Goal: Task Accomplishment & Management: Complete application form

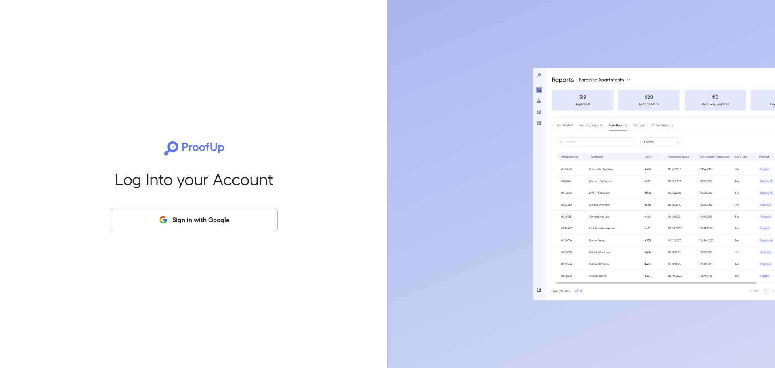
click at [160, 225] on button "Sign in with Google" at bounding box center [194, 219] width 168 height 23
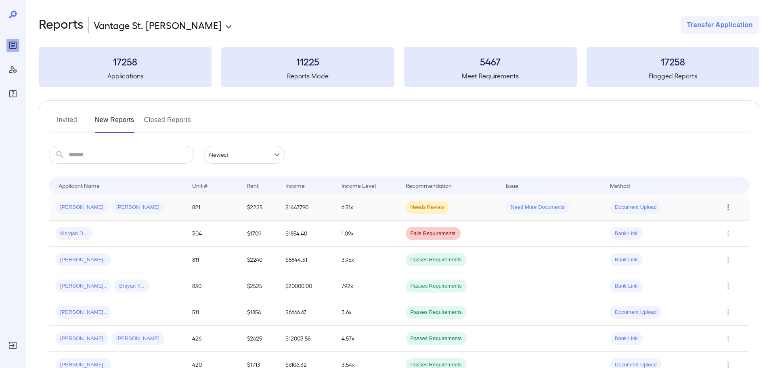
click at [731, 205] on icon "Row Actions" at bounding box center [728, 207] width 9 height 10
click at [731, 235] on li "View Report" at bounding box center [737, 236] width 64 height 13
click at [75, 119] on button "Invited" at bounding box center [67, 122] width 36 height 19
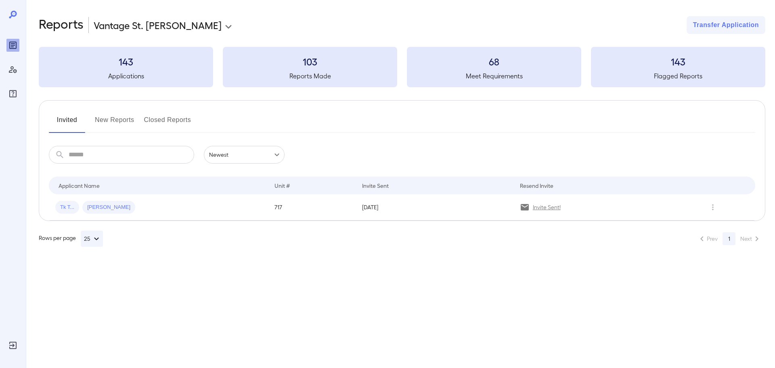
click at [109, 118] on button "New Reports" at bounding box center [115, 122] width 40 height 19
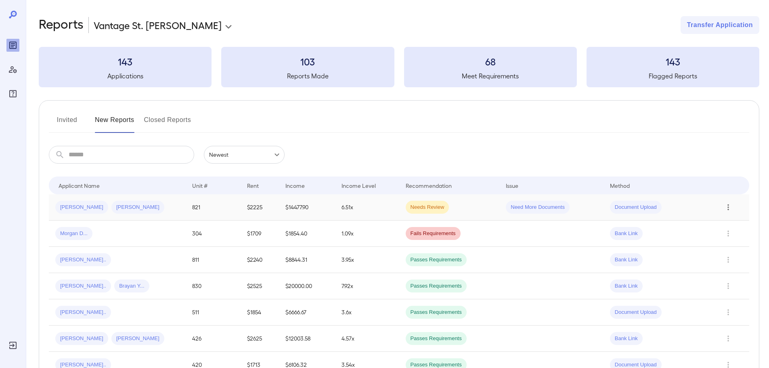
click at [726, 206] on icon "Row Actions" at bounding box center [728, 207] width 9 height 10
click at [728, 235] on li "View Report" at bounding box center [737, 236] width 64 height 13
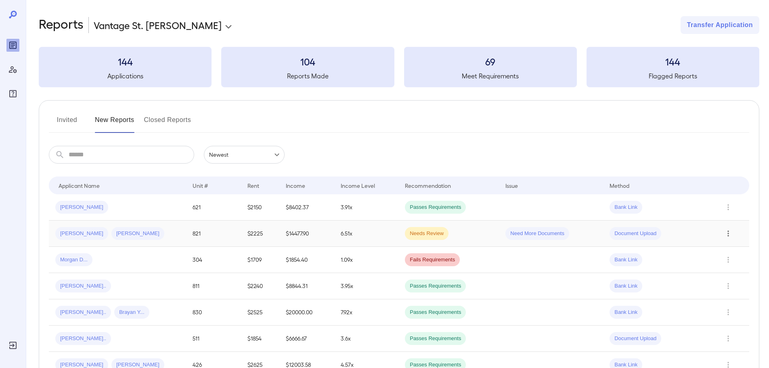
click at [725, 234] on icon "Row Actions" at bounding box center [728, 234] width 9 height 10
click at [725, 260] on li "View Report" at bounding box center [737, 262] width 64 height 13
click at [730, 234] on icon "Row Actions" at bounding box center [728, 234] width 9 height 10
click at [731, 261] on li "View Report" at bounding box center [737, 262] width 64 height 13
click at [725, 230] on icon "Row Actions" at bounding box center [728, 234] width 9 height 10
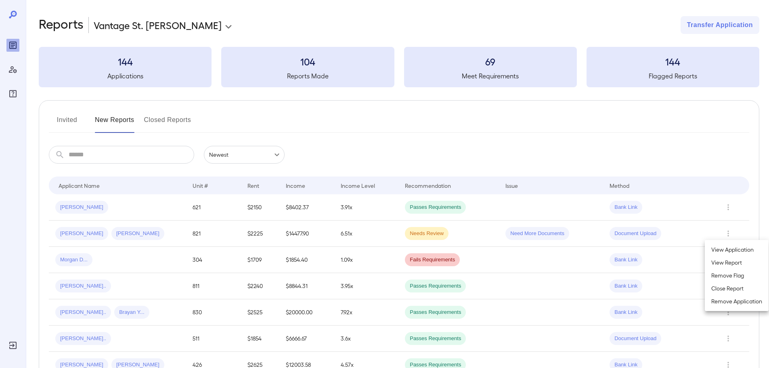
click at [727, 262] on li "View Report" at bounding box center [737, 262] width 64 height 13
click at [727, 237] on icon "Row Actions" at bounding box center [728, 234] width 9 height 10
click at [728, 250] on li "View Application" at bounding box center [737, 249] width 64 height 13
click at [543, 234] on span "Need More Documents" at bounding box center [538, 234] width 64 height 8
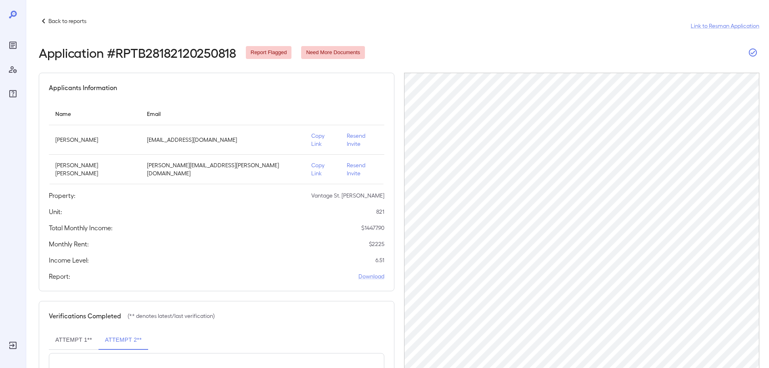
click at [755, 55] on icon "button" at bounding box center [753, 53] width 10 height 10
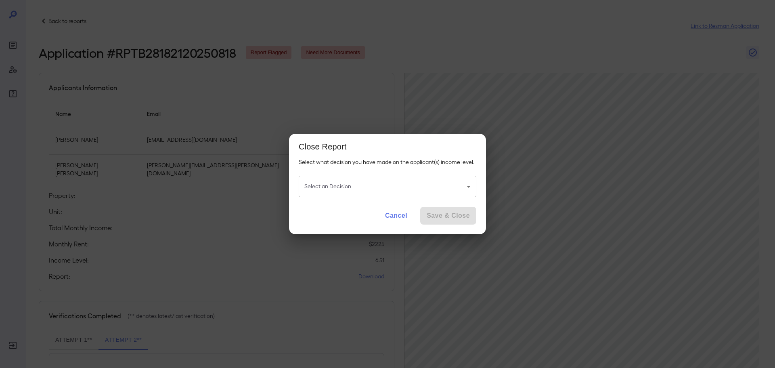
click at [393, 187] on body "Back to reports Link to Resman Application Application # RPTB28182120250818 Rep…" at bounding box center [387, 184] width 775 height 368
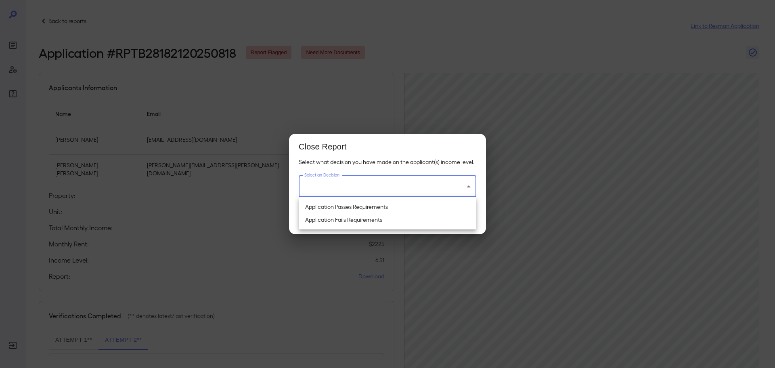
click at [345, 210] on li "Application Passes Requirements" at bounding box center [388, 206] width 178 height 13
type input "**********"
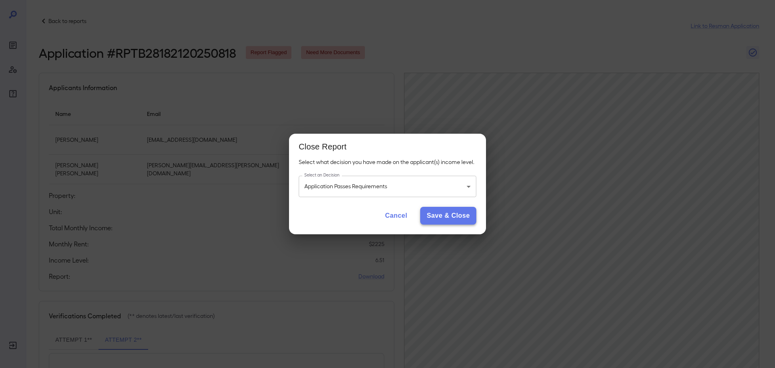
click at [443, 214] on button "Save & Close" at bounding box center [448, 216] width 56 height 18
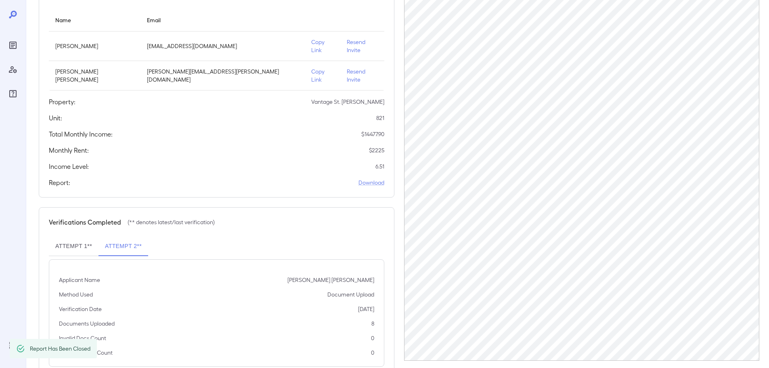
scroll to position [103, 0]
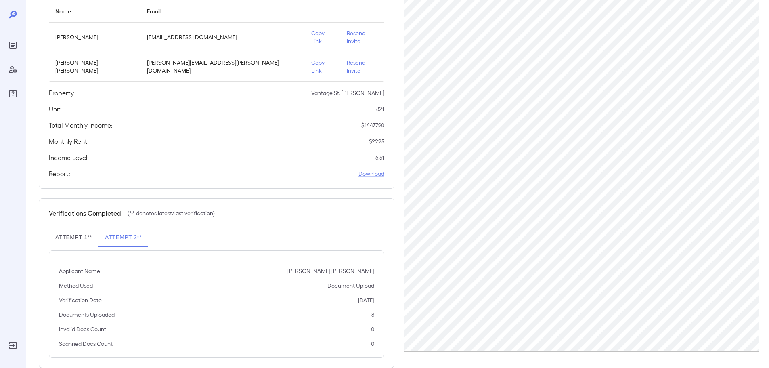
click at [80, 228] on button "Attempt 1**" at bounding box center [74, 237] width 50 height 19
click at [92, 228] on button "Attempt 1**" at bounding box center [74, 237] width 50 height 19
click at [112, 228] on button "Attempt 2**" at bounding box center [124, 237] width 50 height 19
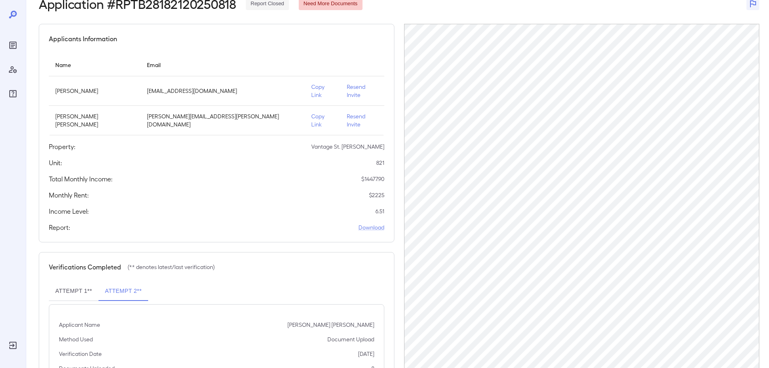
scroll to position [0, 0]
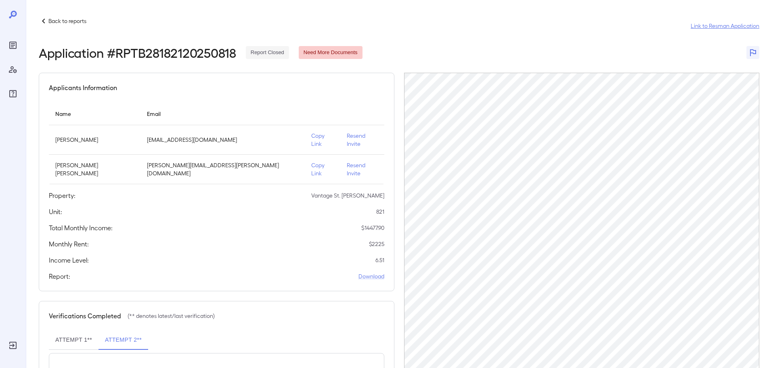
click at [707, 24] on link "Link to Resman Application" at bounding box center [725, 26] width 69 height 8
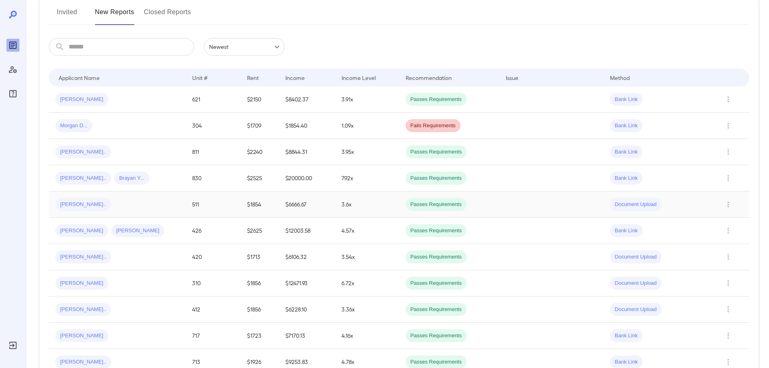
scroll to position [81, 0]
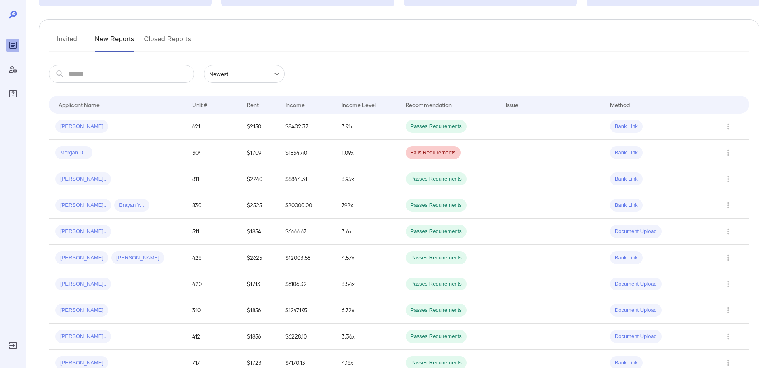
click at [176, 40] on button "Closed Reports" at bounding box center [167, 42] width 47 height 19
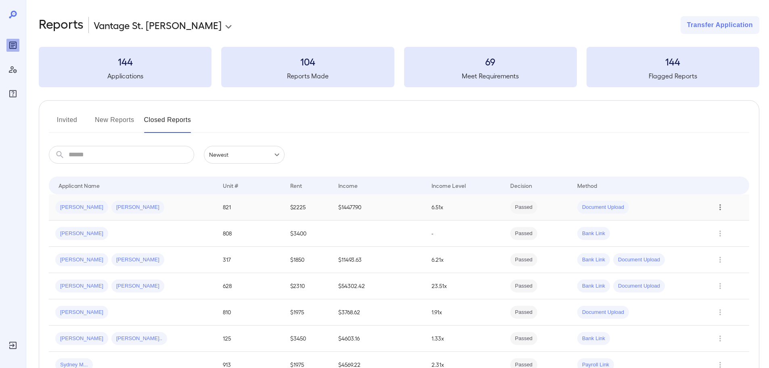
click at [719, 208] on icon "Row Actions" at bounding box center [720, 207] width 9 height 10
click at [726, 237] on li "View Report" at bounding box center [741, 236] width 55 height 13
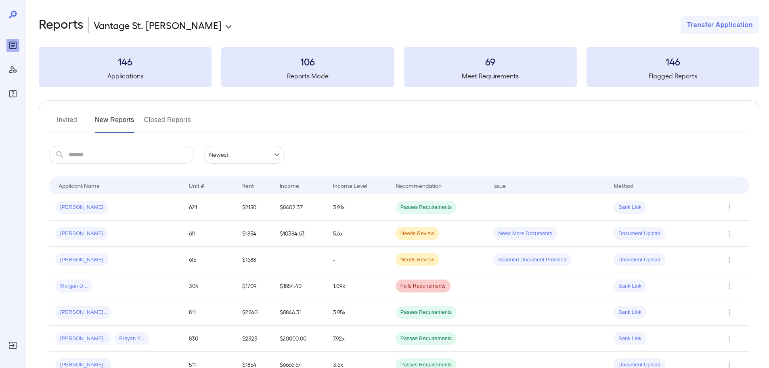
click at [71, 116] on button "Invited" at bounding box center [67, 122] width 36 height 19
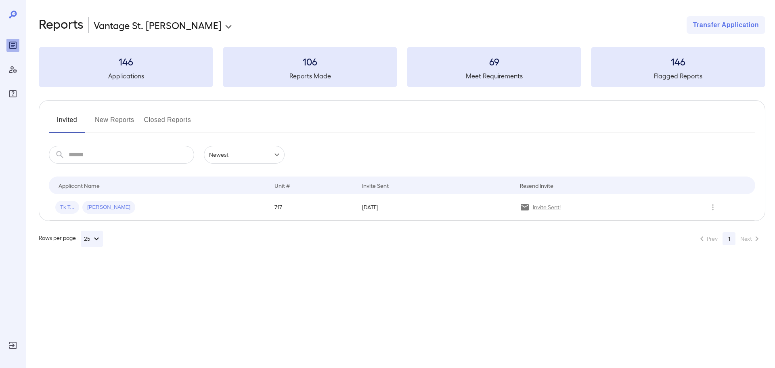
click at [113, 120] on button "New Reports" at bounding box center [115, 122] width 40 height 19
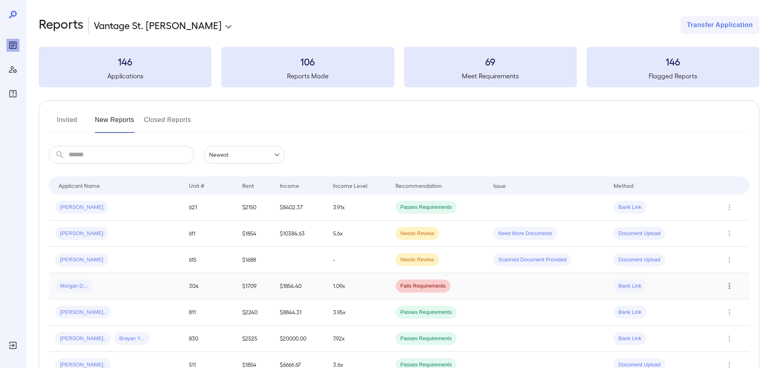
click at [730, 284] on icon "Row Actions" at bounding box center [729, 286] width 9 height 10
click at [725, 300] on li "View Application" at bounding box center [737, 300] width 64 height 13
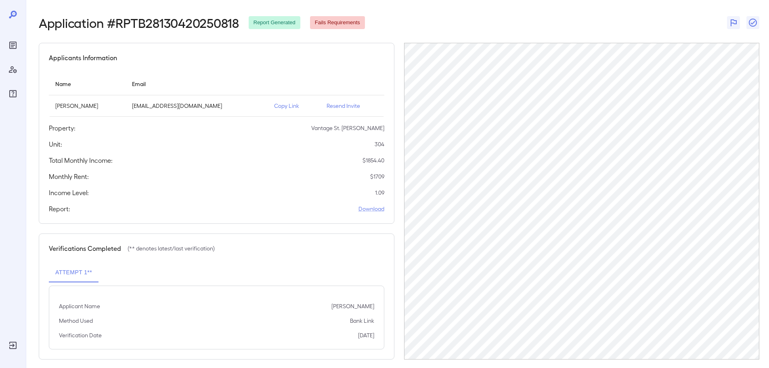
scroll to position [38, 0]
